Goal: Information Seeking & Learning: Learn about a topic

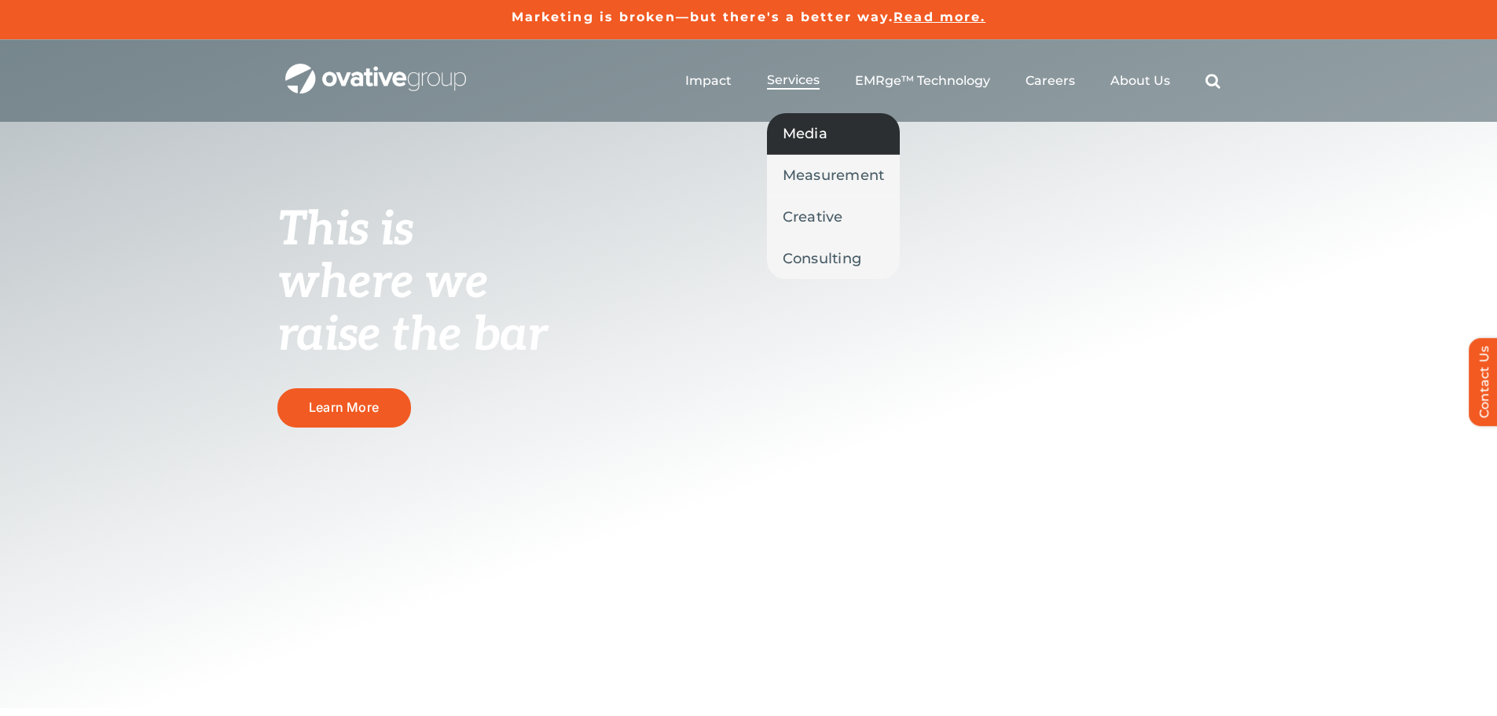
click at [796, 137] on span "Media" at bounding box center [805, 134] width 45 height 22
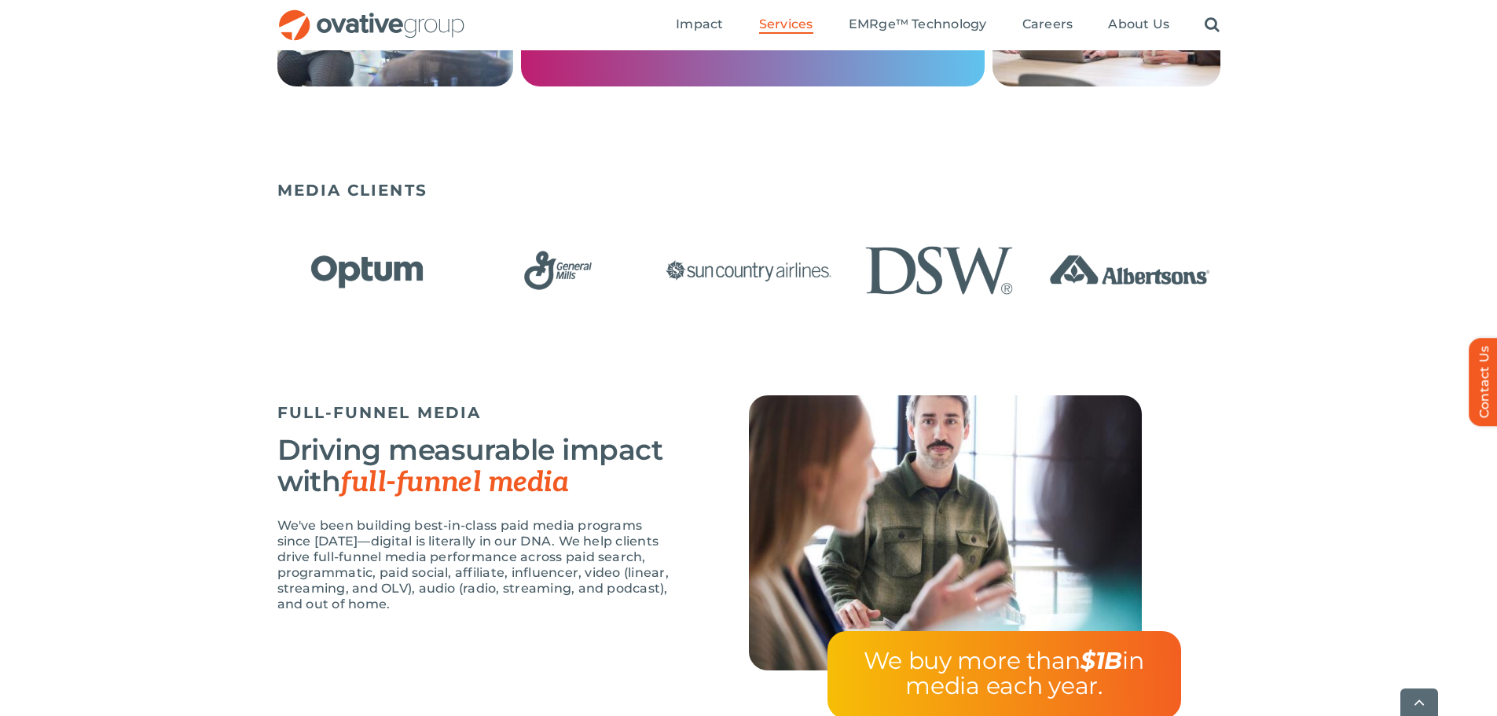
scroll to position [1021, 0]
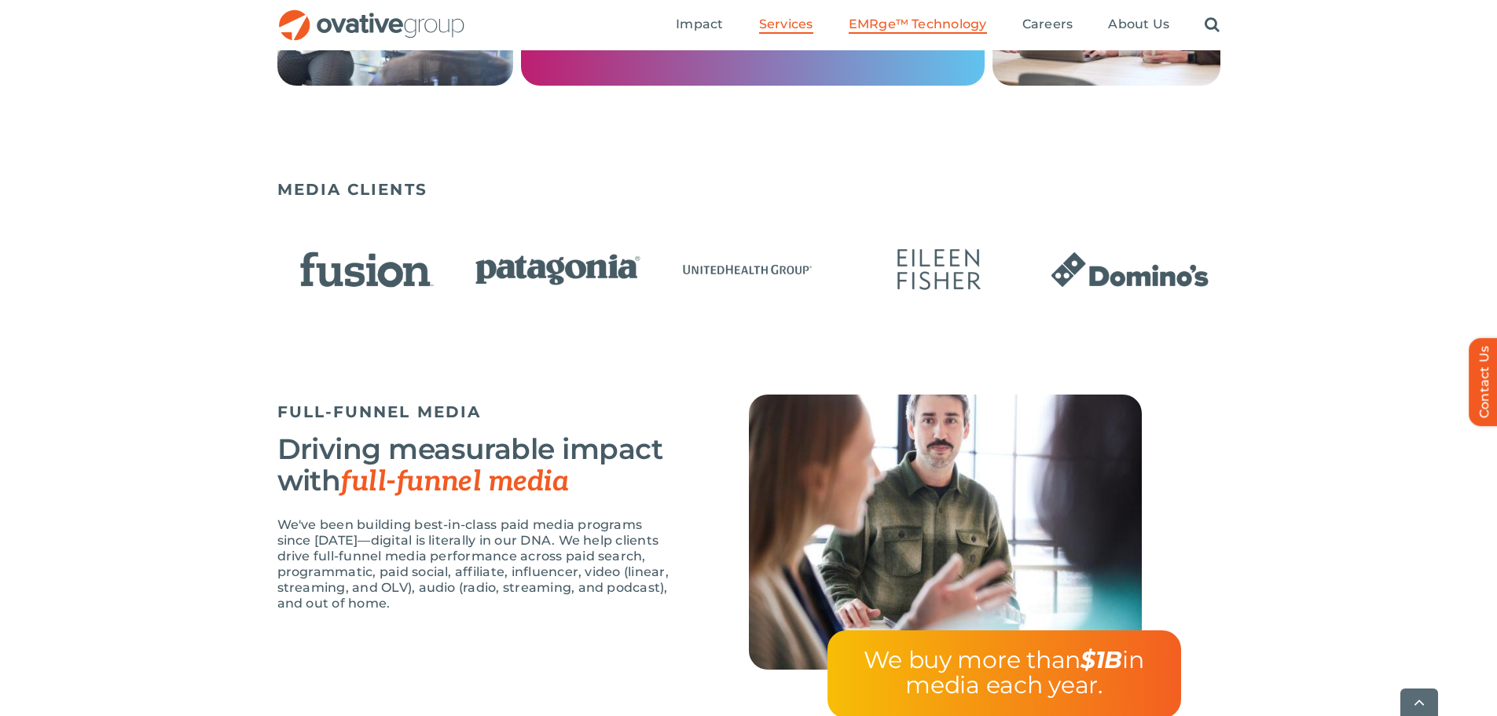
click at [897, 20] on span "EMRge™ Technology" at bounding box center [918, 25] width 138 height 16
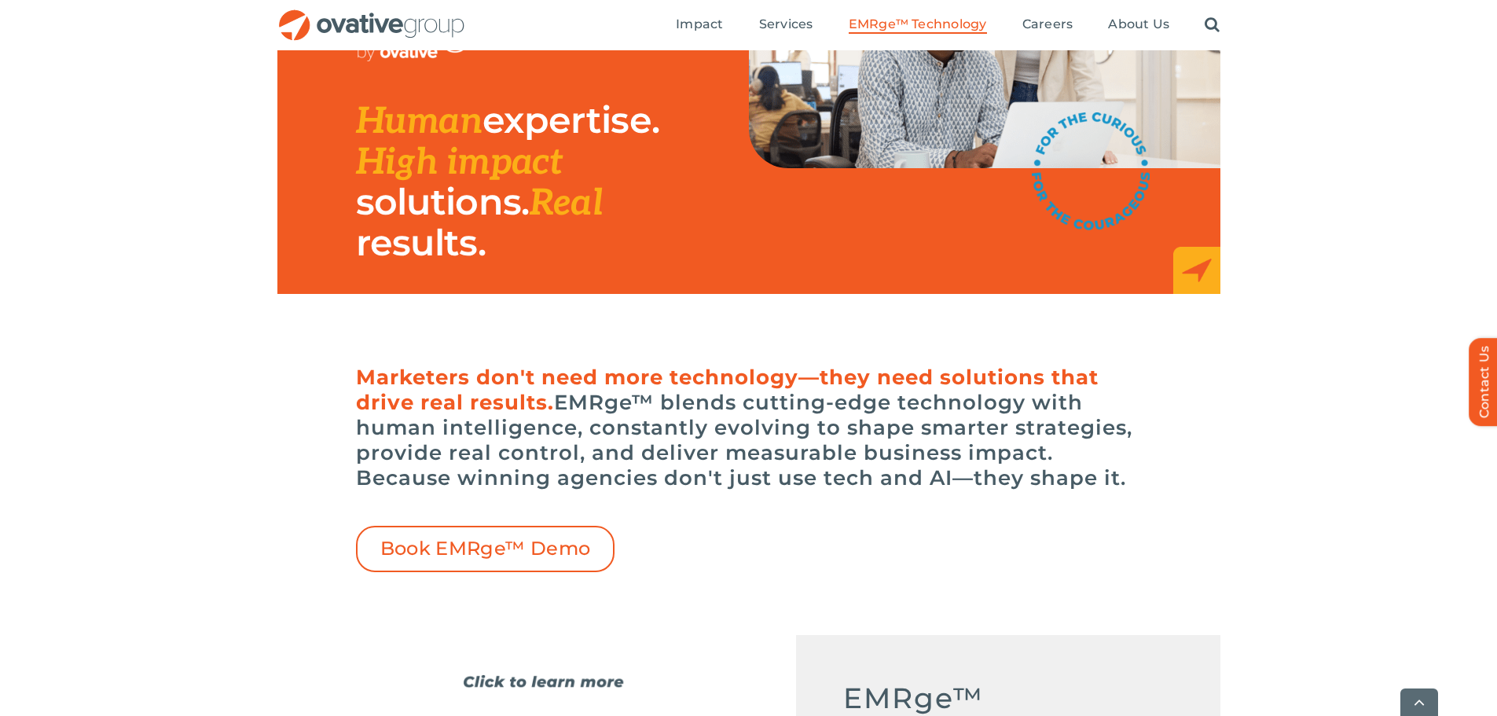
scroll to position [236, 0]
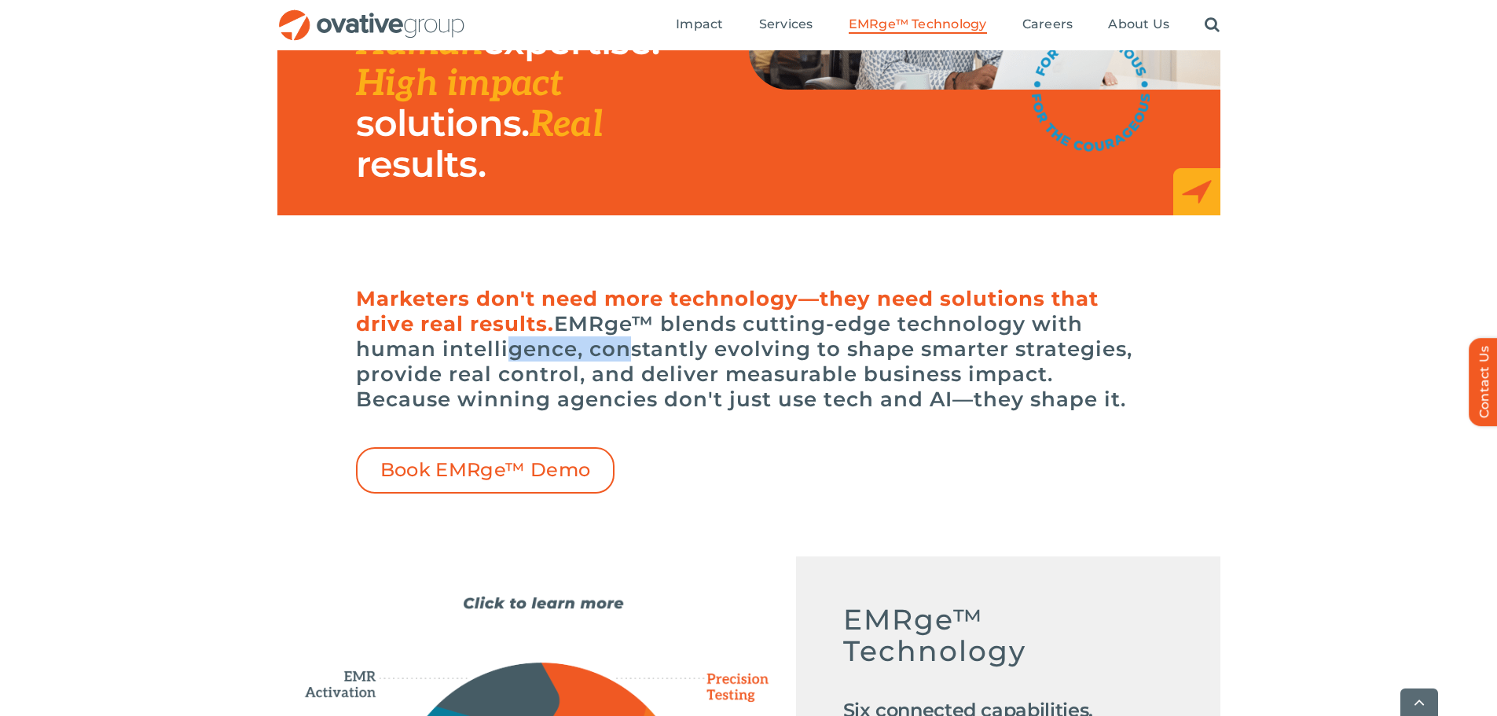
drag, startPoint x: 498, startPoint y: 350, endPoint x: 626, endPoint y: 351, distance: 128.1
click at [625, 352] on h6 "Marketers don't need more technology—they need solutions that drive real result…" at bounding box center [749, 349] width 786 height 126
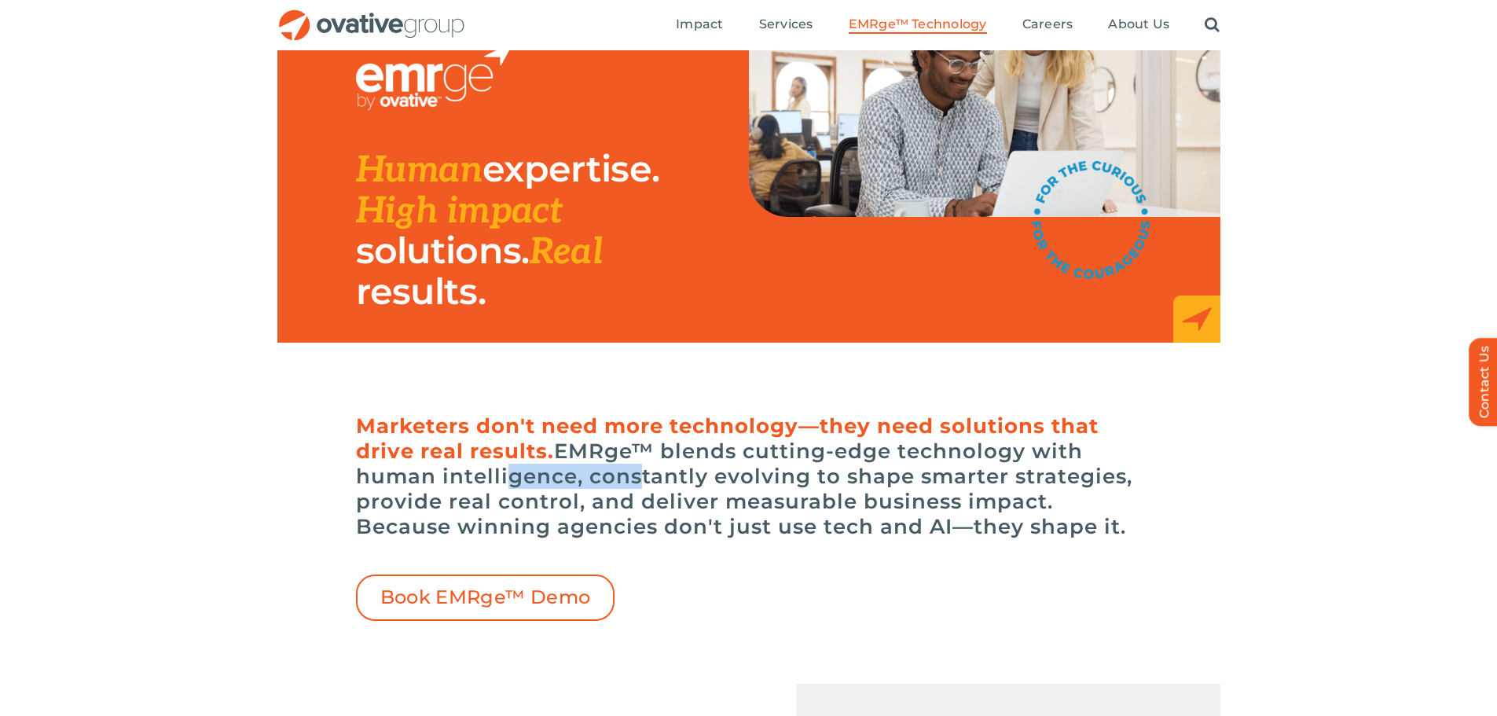
scroll to position [157, 0]
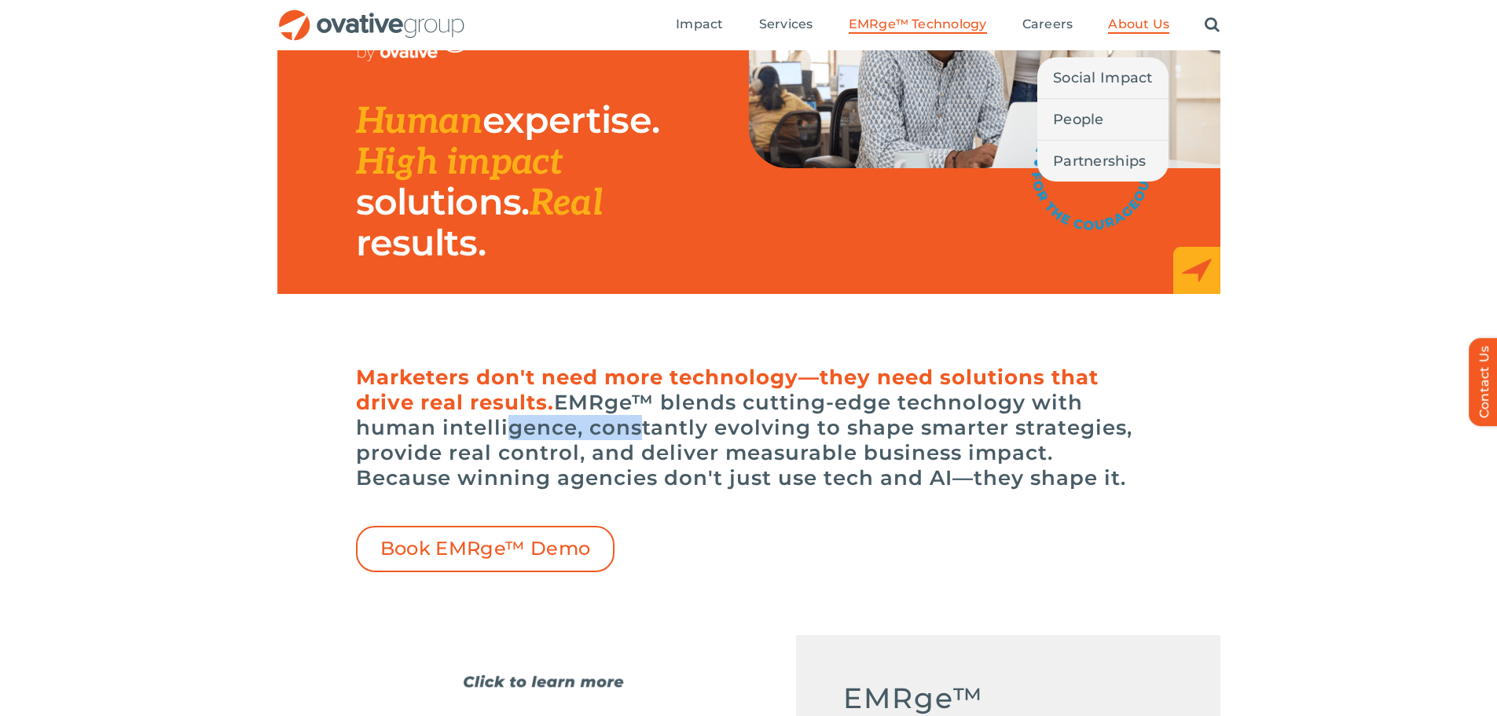
click at [1120, 28] on span "About Us" at bounding box center [1138, 25] width 61 height 16
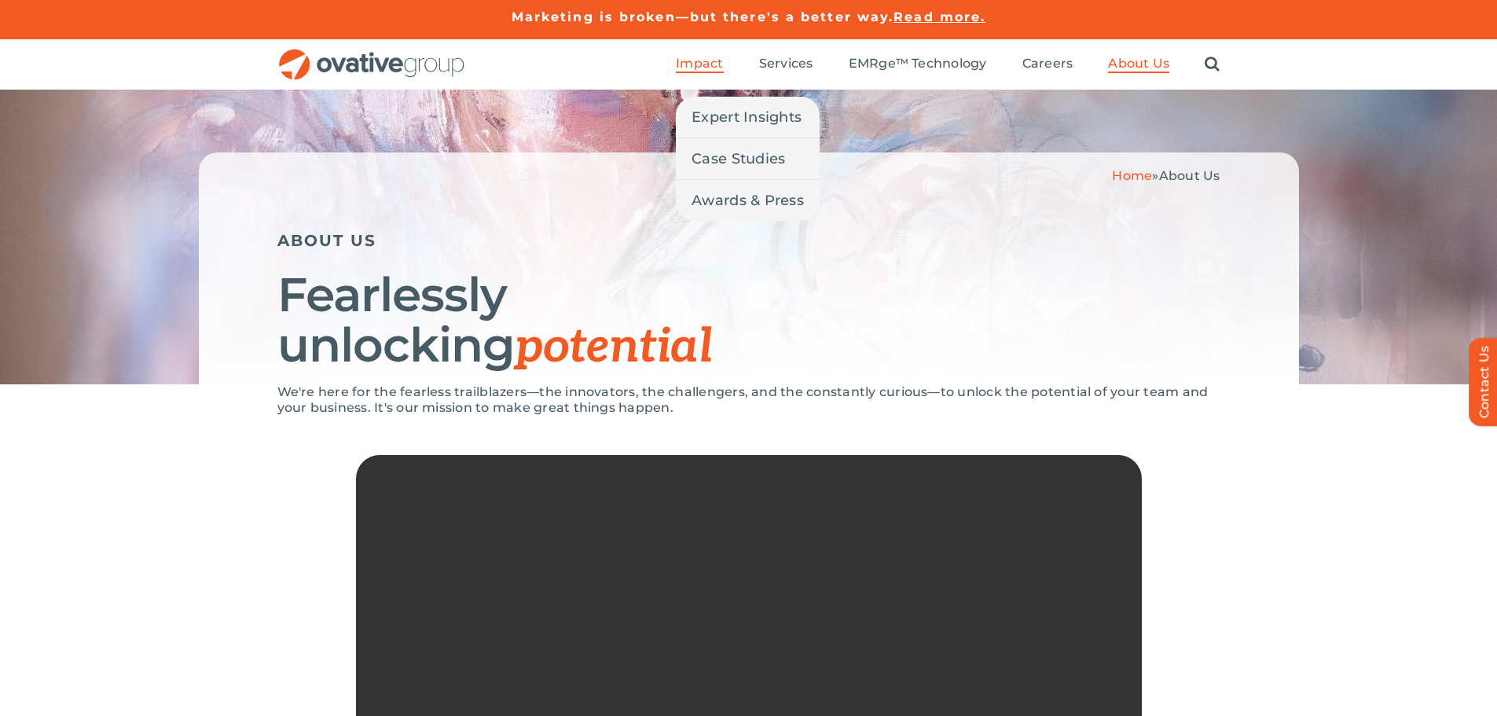
click at [692, 69] on span "Impact" at bounding box center [699, 64] width 47 height 16
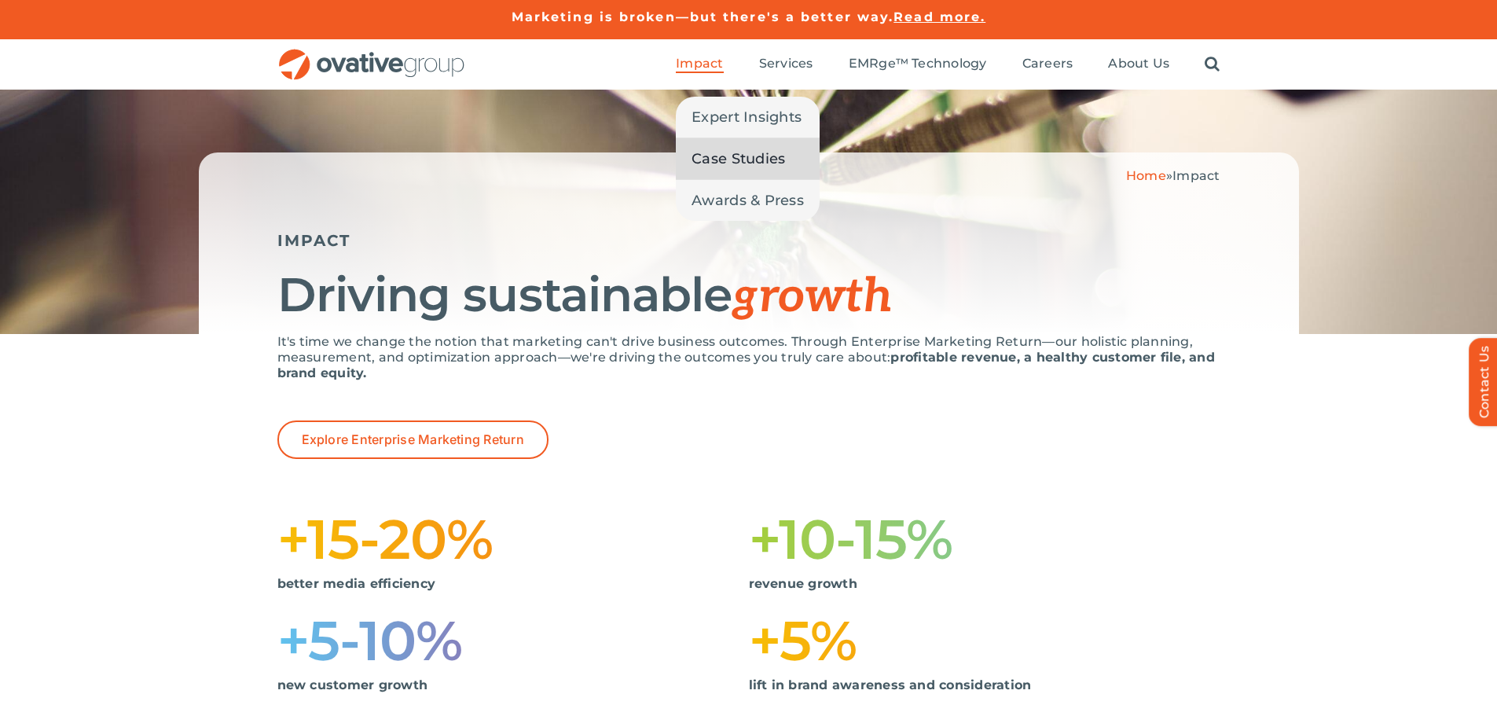
click at [739, 161] on span "Case Studies" at bounding box center [738, 159] width 94 height 22
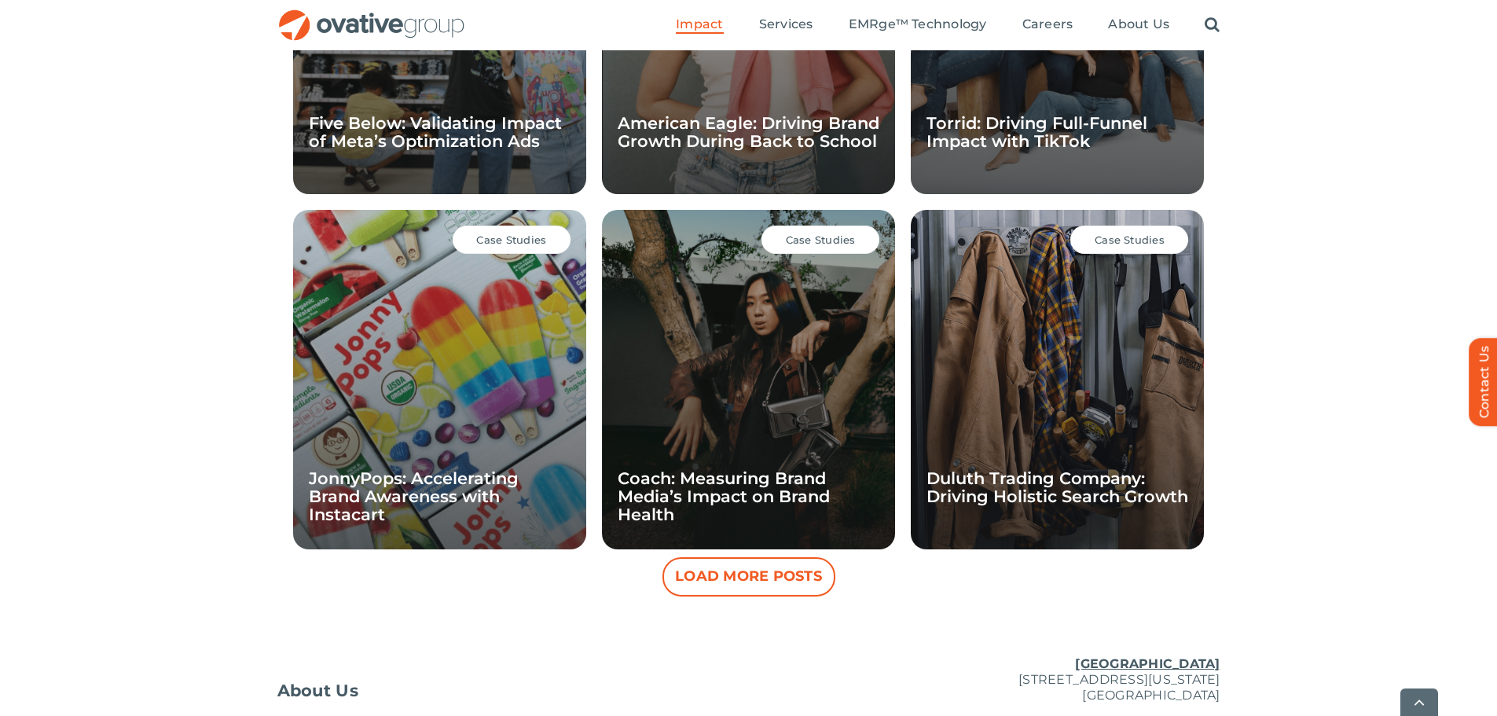
scroll to position [1318, 0]
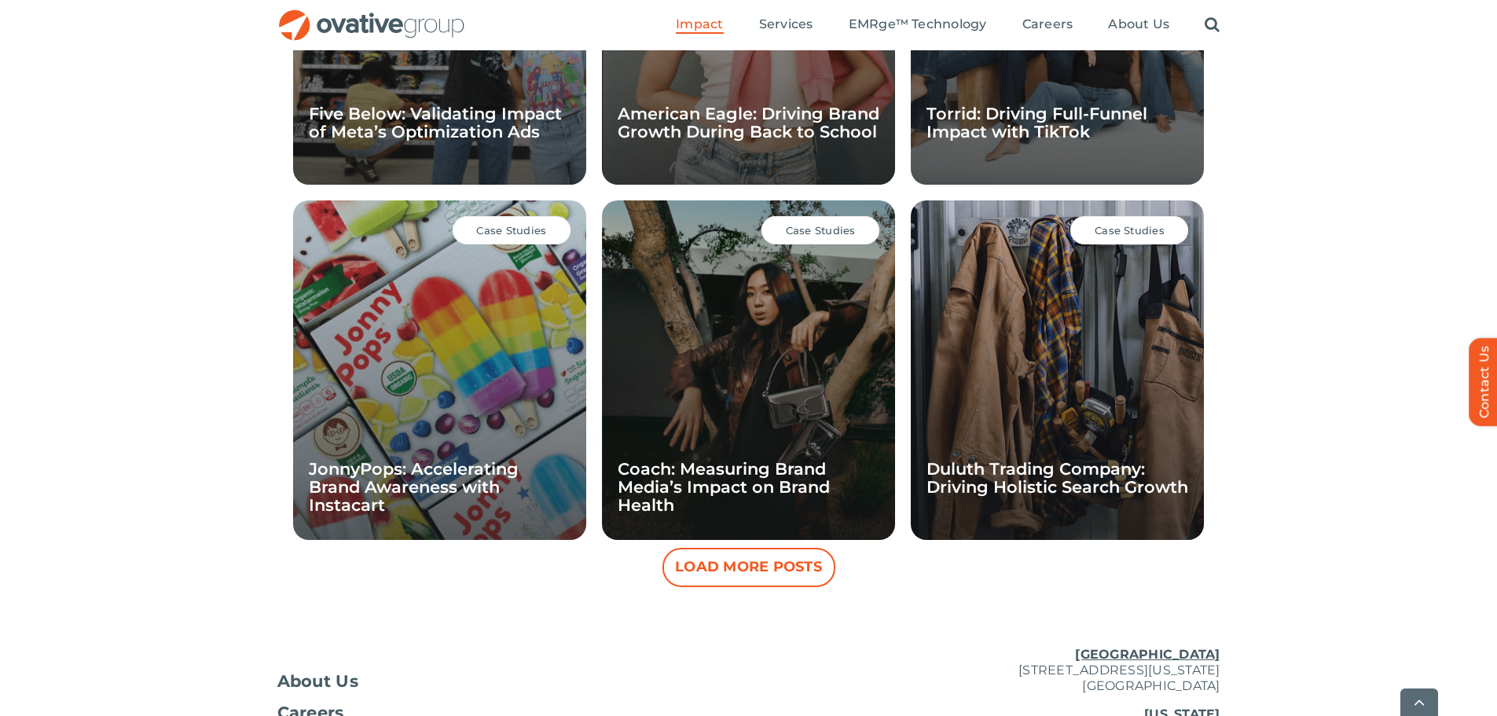
click at [717, 568] on button "Load More Posts" at bounding box center [748, 567] width 173 height 39
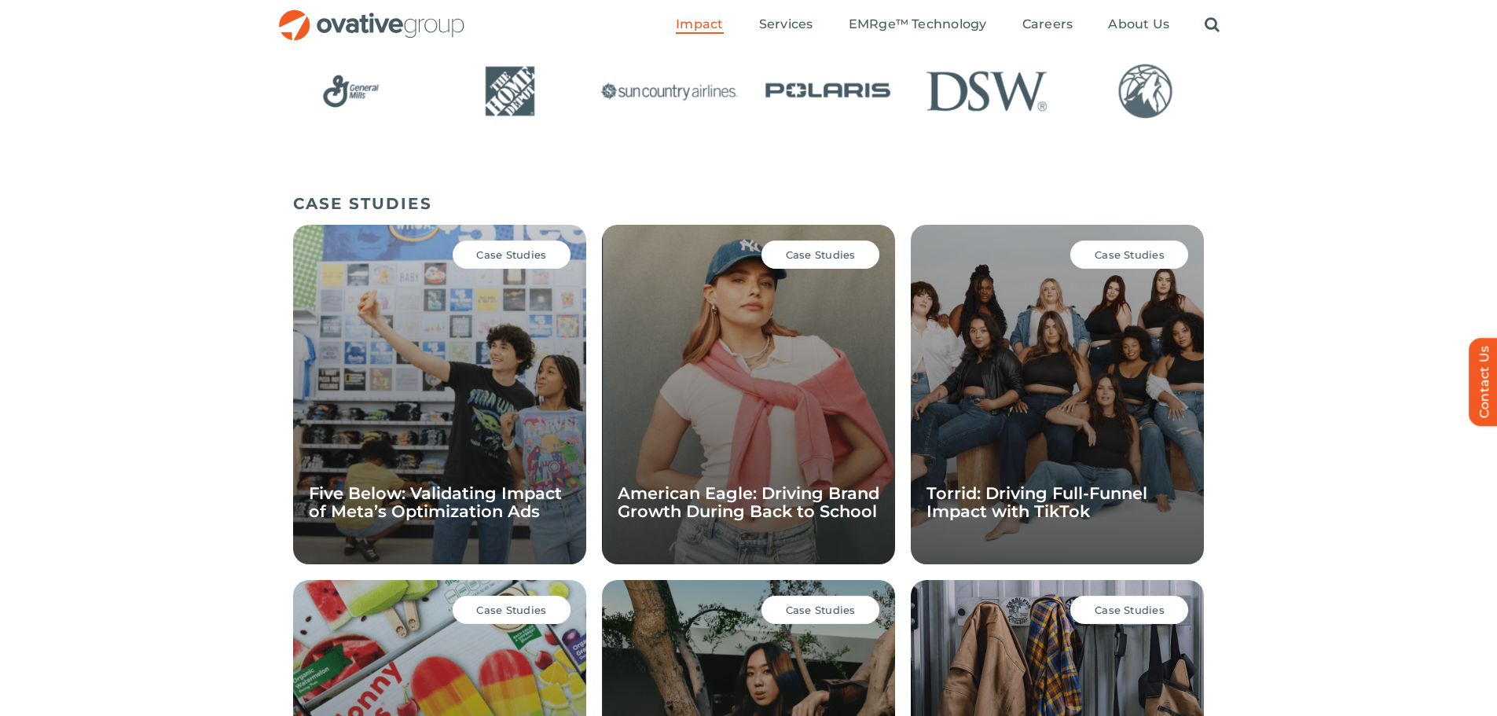
scroll to position [0, 0]
